Goal: Navigation & Orientation: Find specific page/section

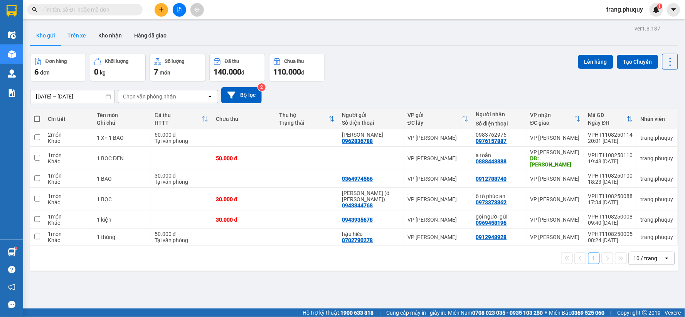
click at [74, 35] on button "Trên xe" at bounding box center [76, 35] width 31 height 19
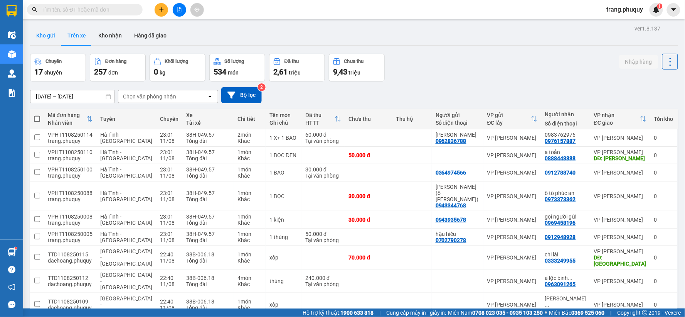
click at [43, 37] on button "Kho gửi" at bounding box center [45, 35] width 31 height 19
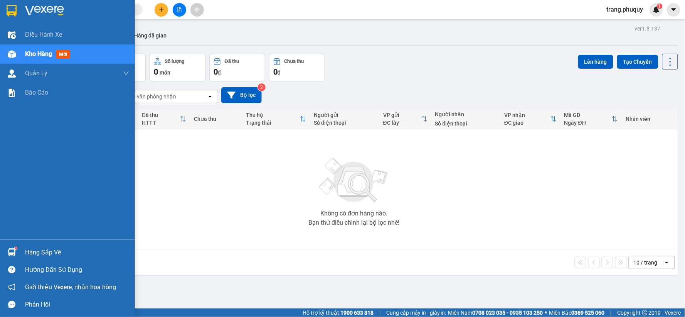
click at [43, 54] on span "Kho hàng" at bounding box center [38, 53] width 27 height 7
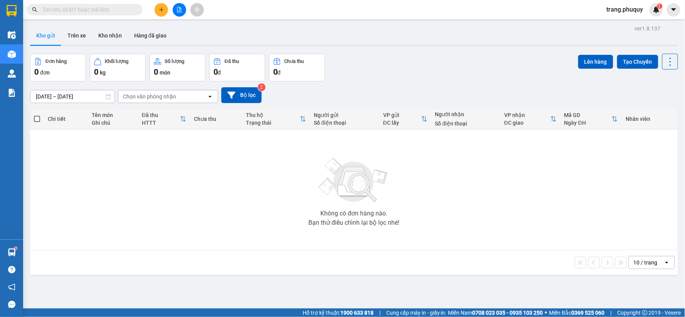
click at [177, 26] on div "Kho gửi Trên xe Kho nhận Hàng đã giao" at bounding box center [354, 36] width 648 height 20
click at [74, 23] on div "ver 1.8.137 Kho gửi Trên xe Kho nhận Hàng đã giao Đơn hàng 0 đơn Khối lượng 0 k…" at bounding box center [354, 181] width 655 height 317
click at [74, 32] on button "Trên xe" at bounding box center [76, 35] width 31 height 19
